Goal: Check status: Check status

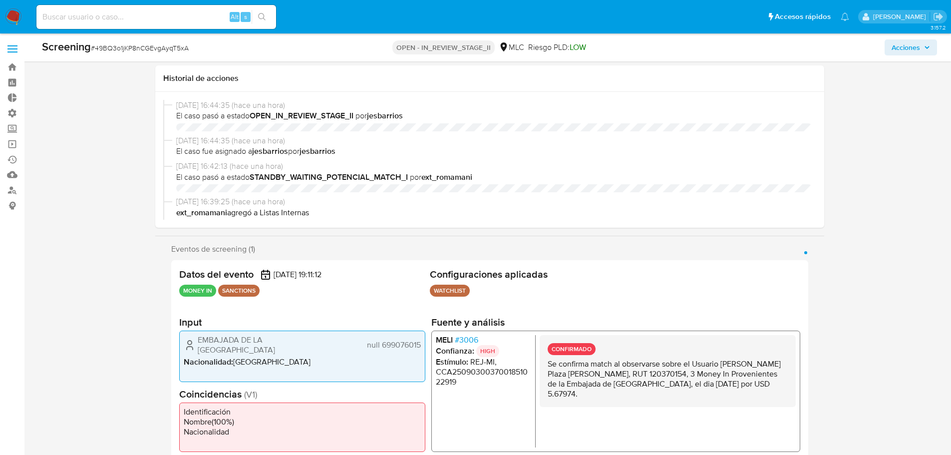
select select "10"
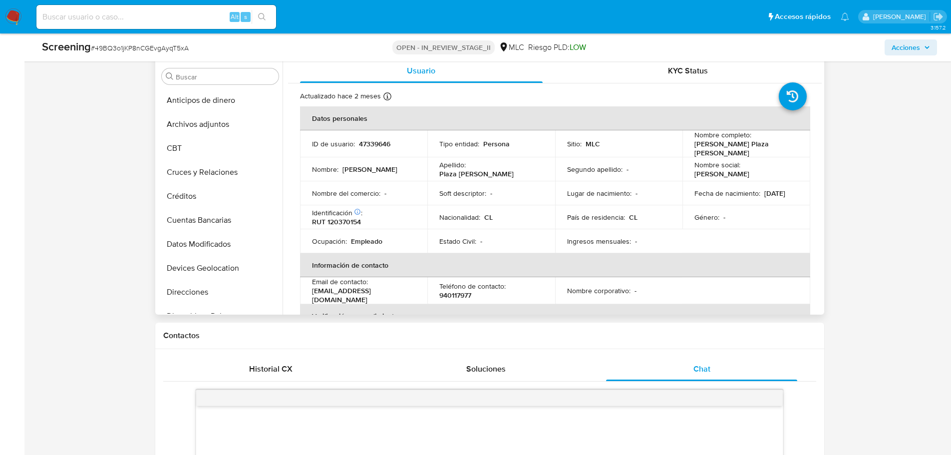
scroll to position [449, 0]
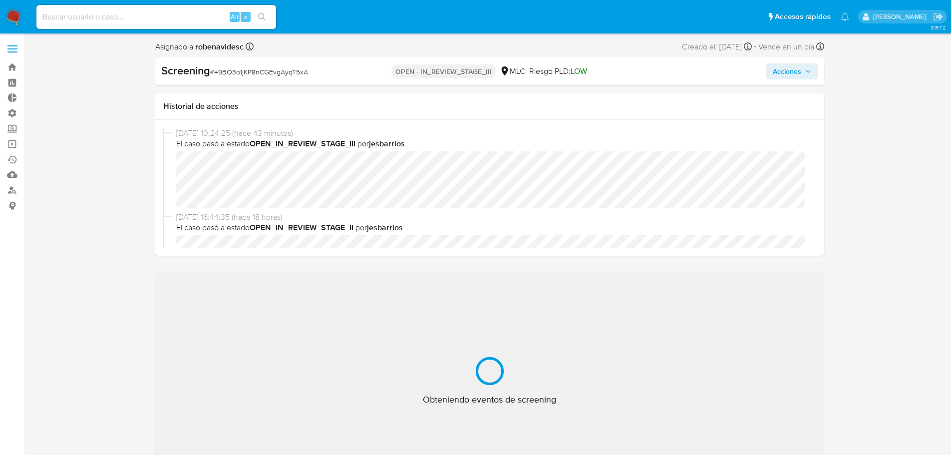
scroll to position [422, 0]
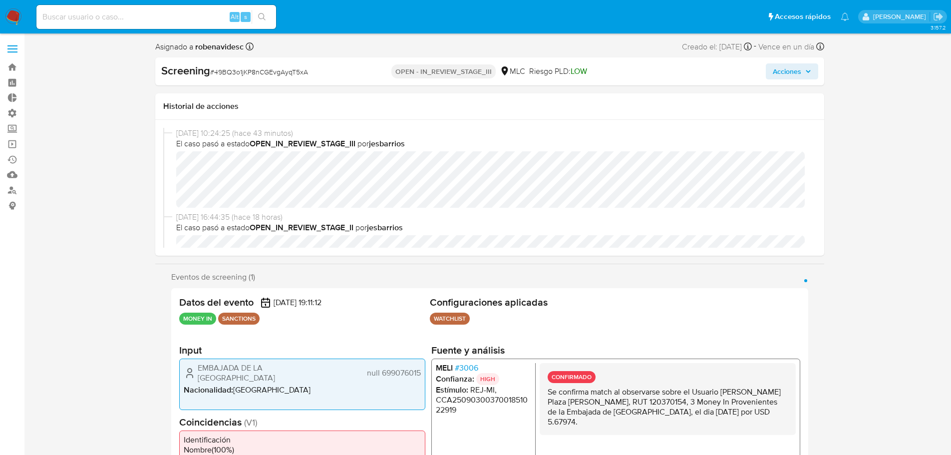
select select "10"
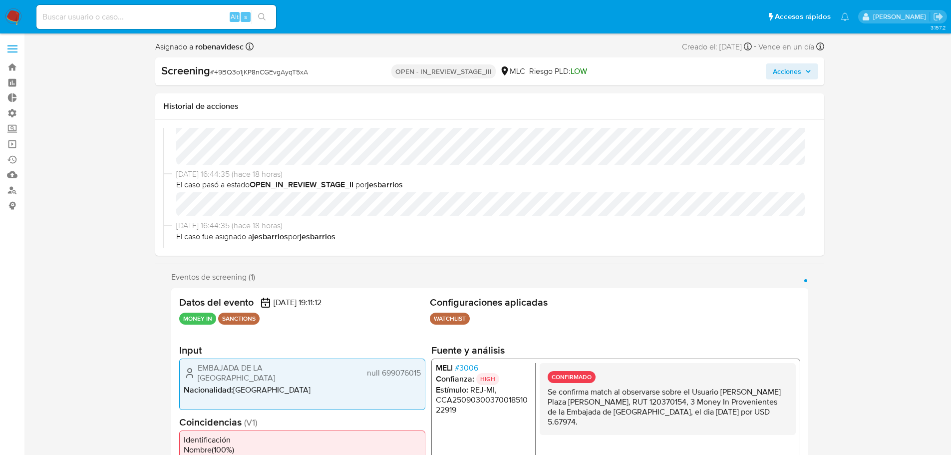
scroll to position [0, 0]
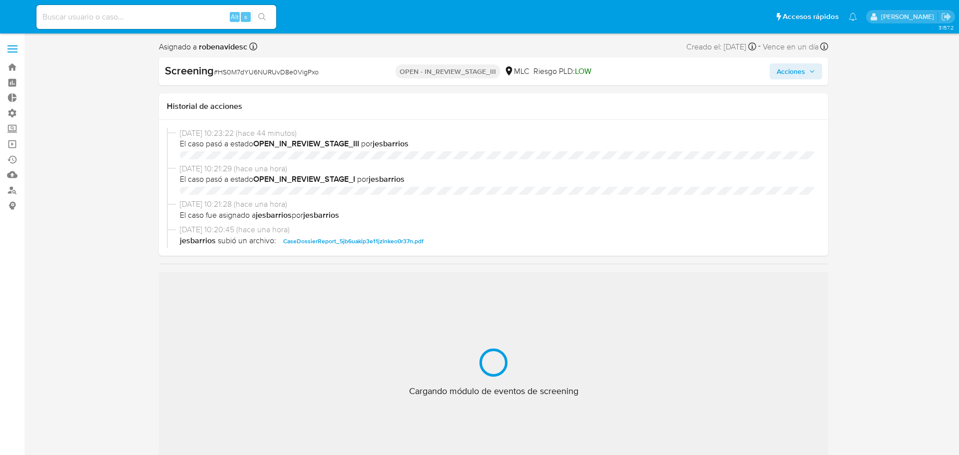
select select "10"
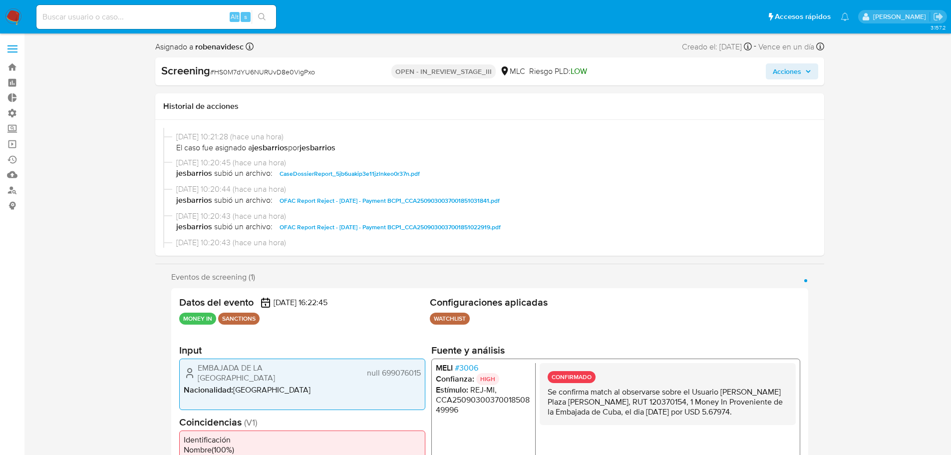
scroll to position [150, 0]
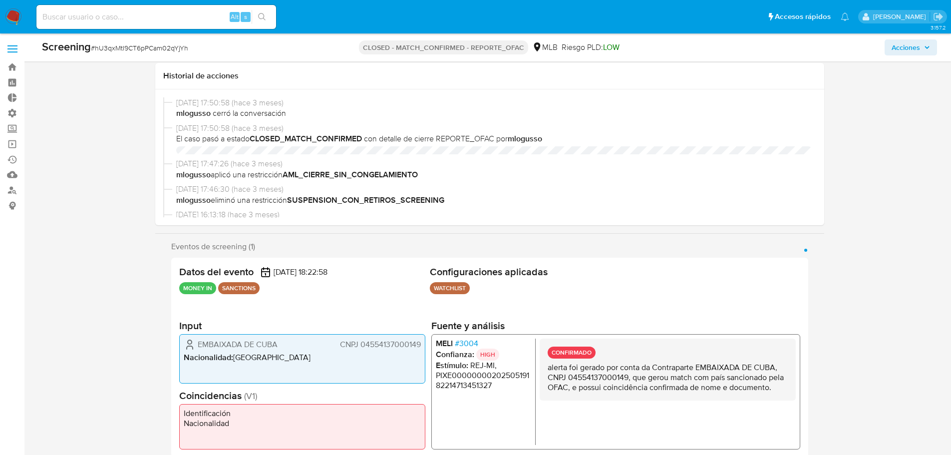
select select "10"
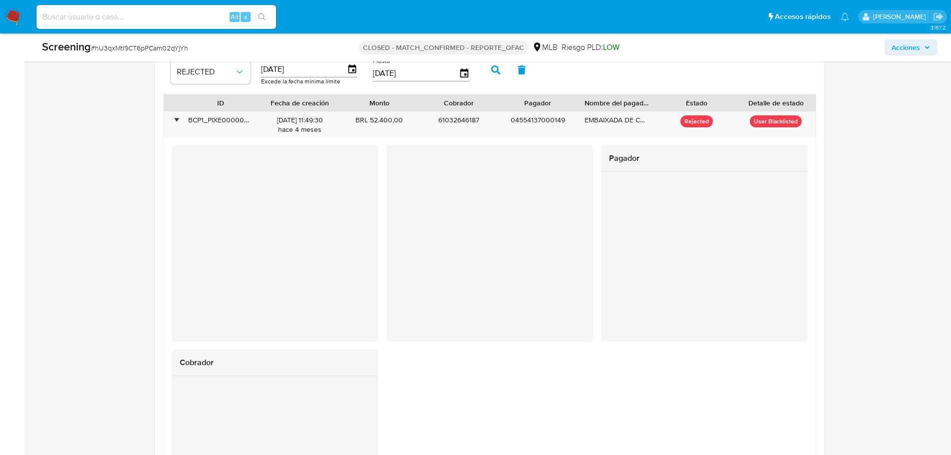
scroll to position [446, 0]
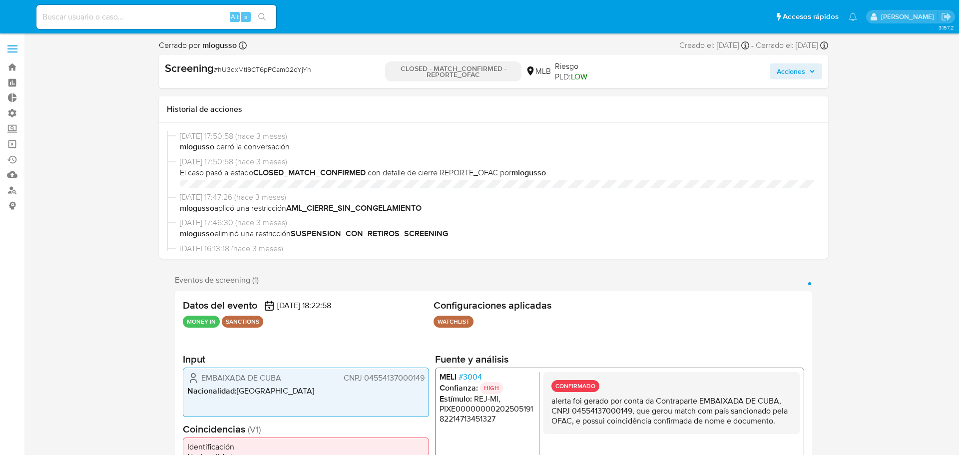
select select "10"
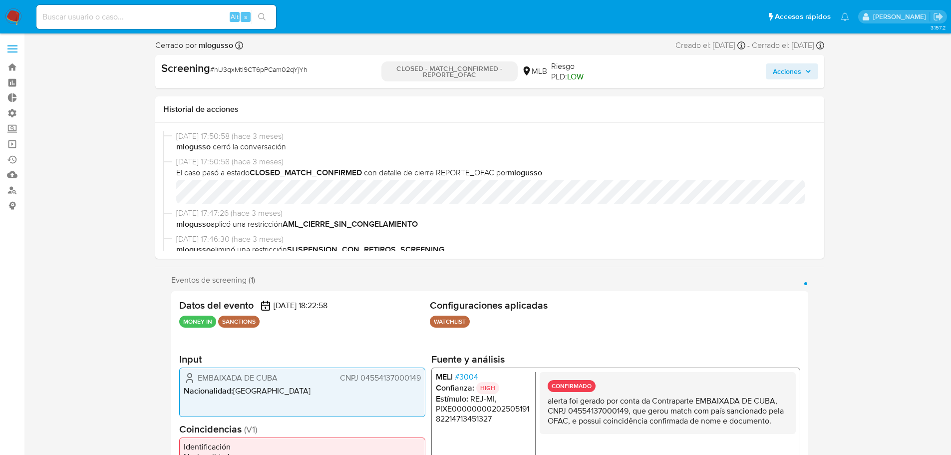
scroll to position [446, 0]
